Goal: Find specific page/section: Find specific page/section

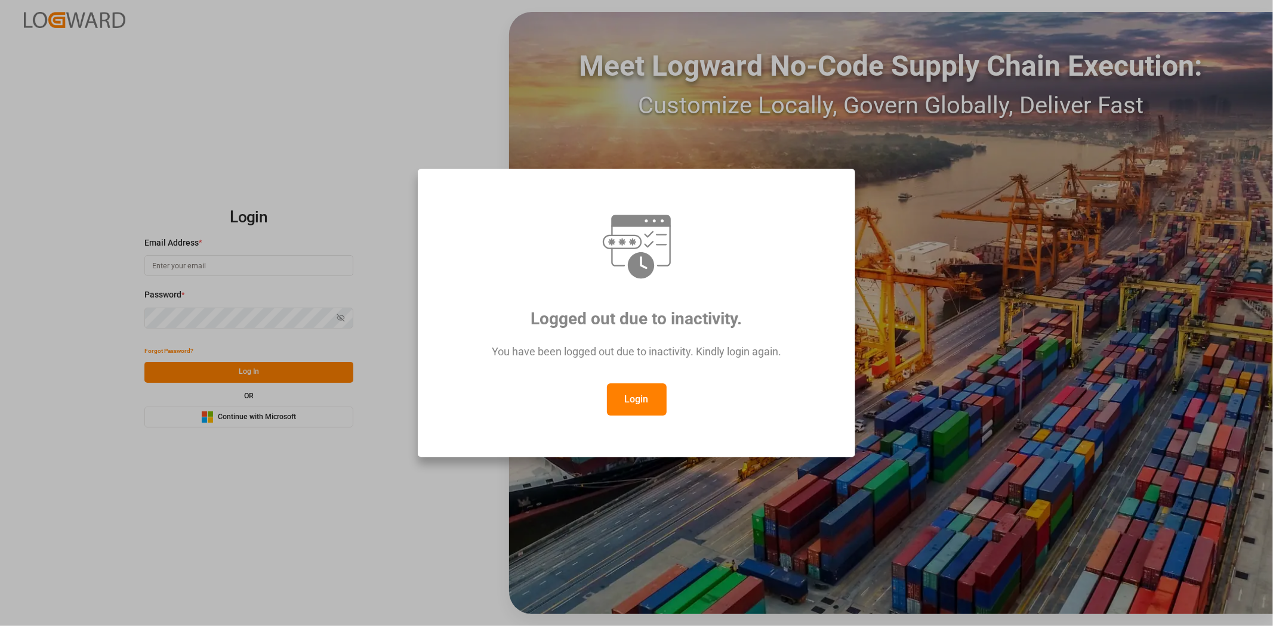
click at [630, 394] on button "Login" at bounding box center [637, 400] width 60 height 32
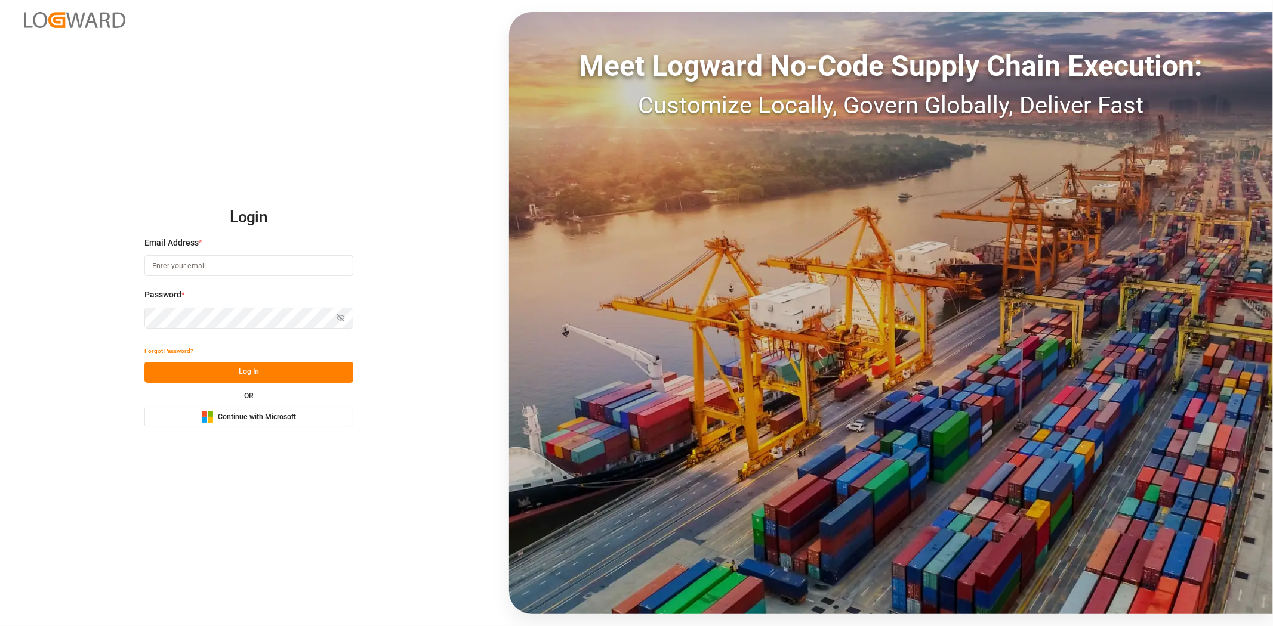
click at [269, 426] on button "Microsoft Logo Continue with Microsoft" at bounding box center [248, 417] width 209 height 21
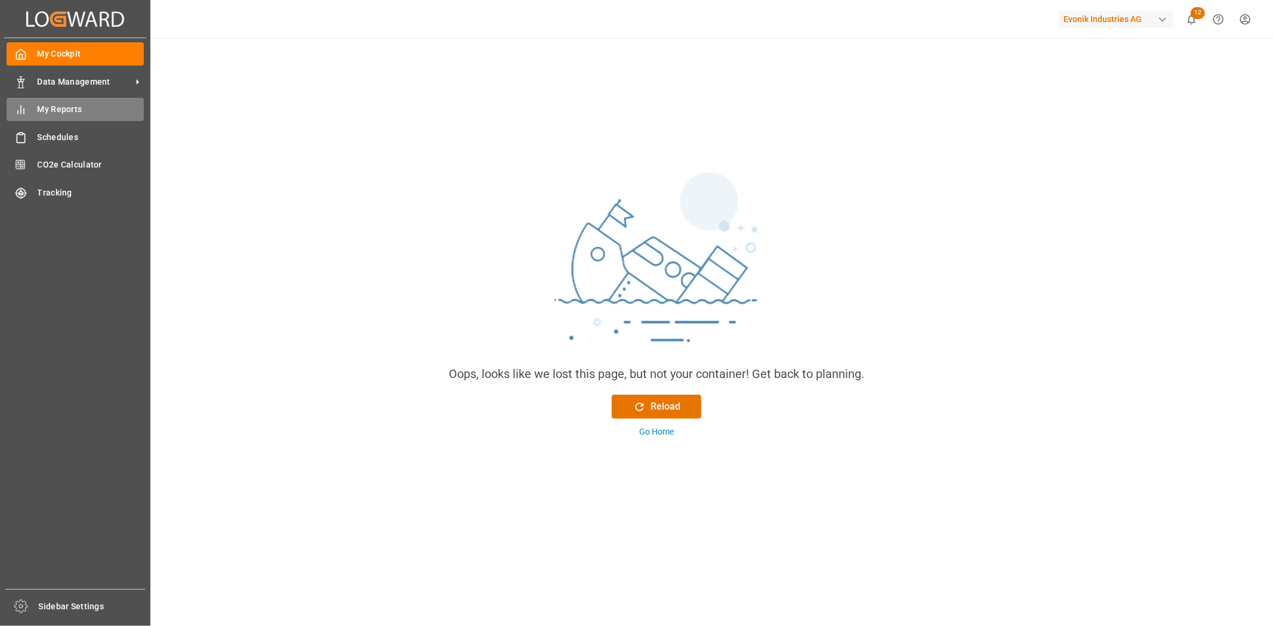
click at [75, 101] on div "My Reports My Reports" at bounding box center [75, 109] width 137 height 23
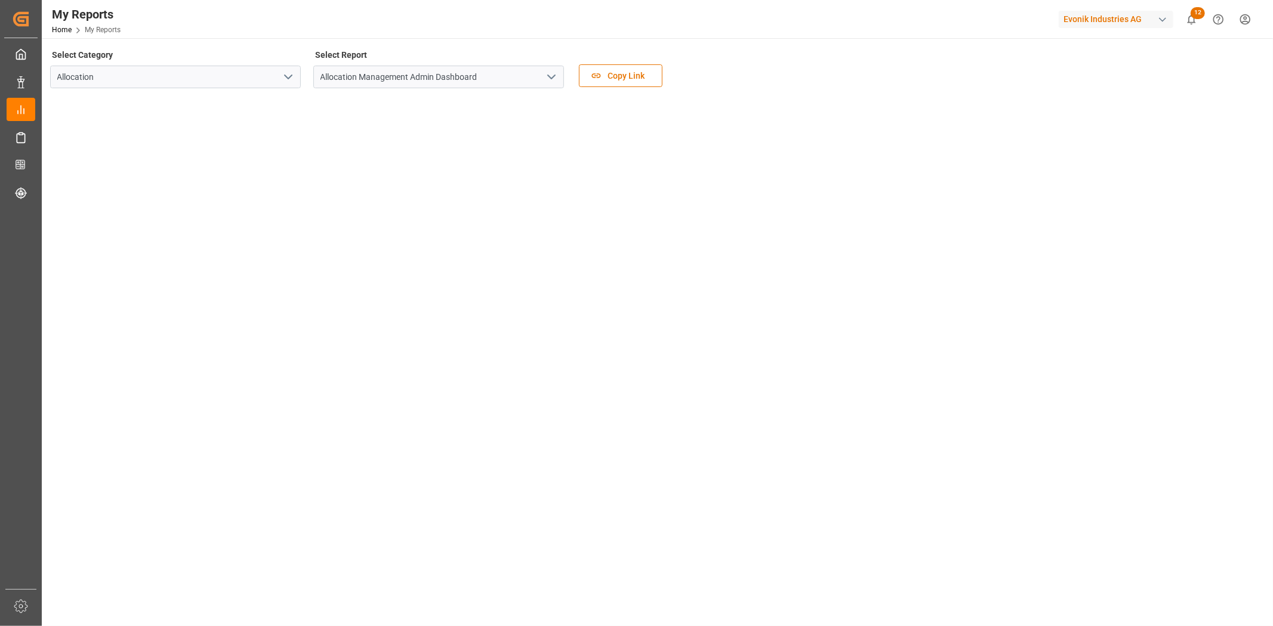
click at [551, 75] on icon "open menu" at bounding box center [551, 77] width 14 height 14
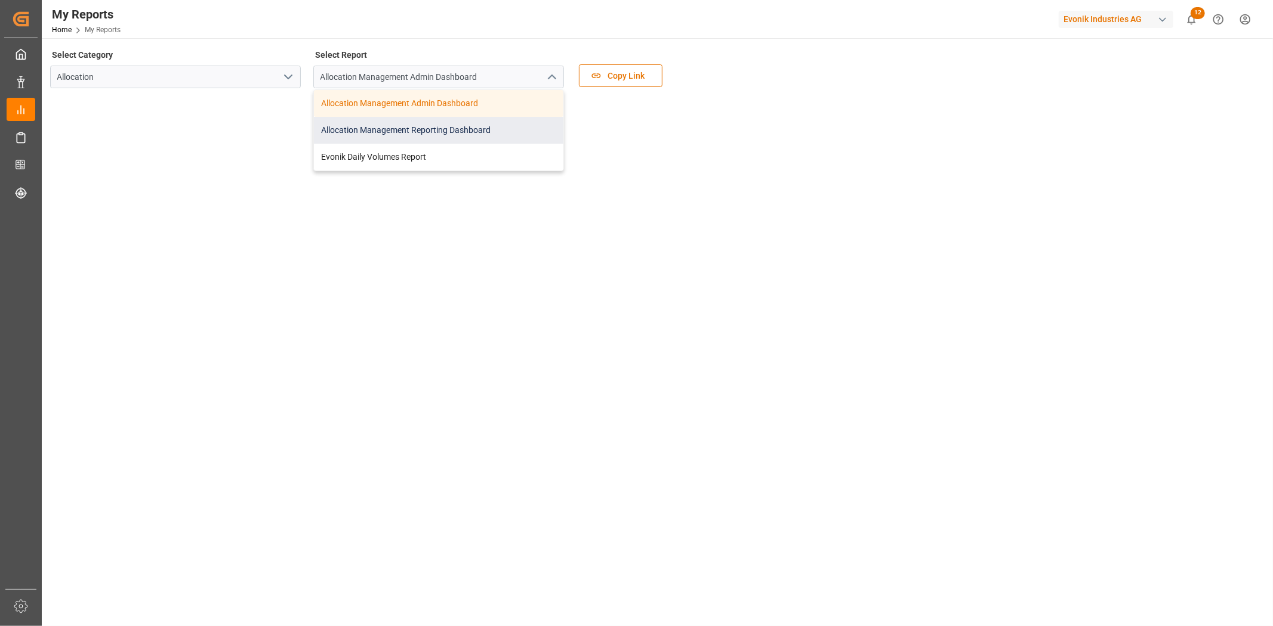
click at [434, 135] on div "Allocation Management Reporting Dashboard" at bounding box center [438, 130] width 249 height 27
